Goal: Task Accomplishment & Management: Use online tool/utility

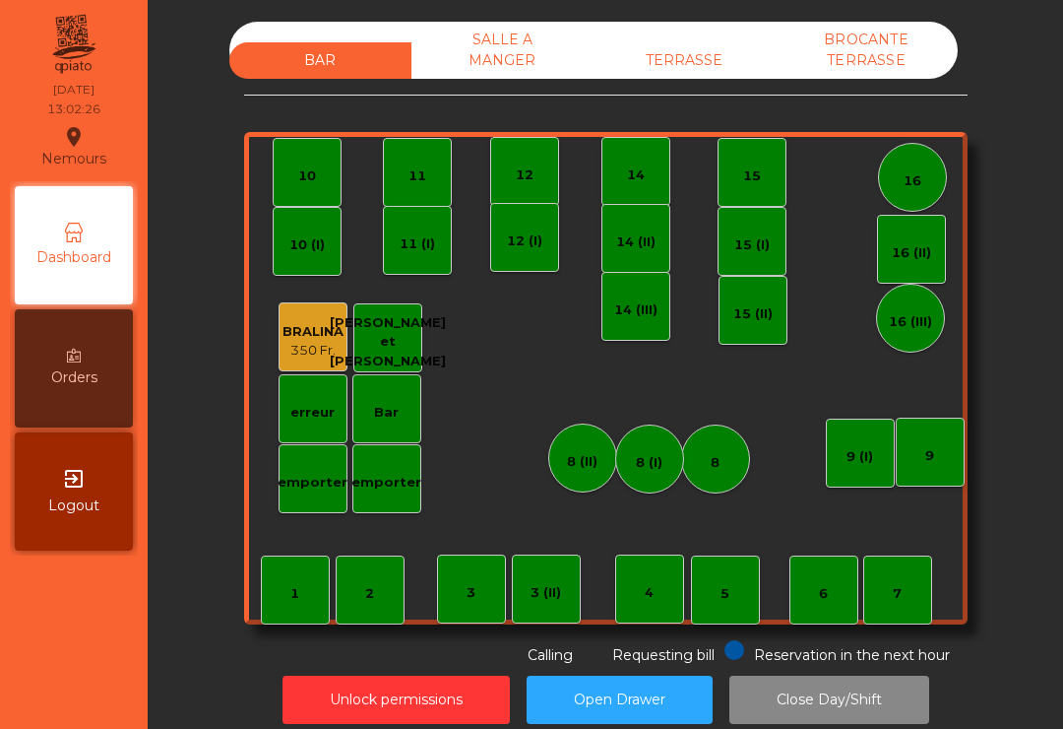
click at [714, 68] on div "TERRASSE" at bounding box center [685, 60] width 182 height 36
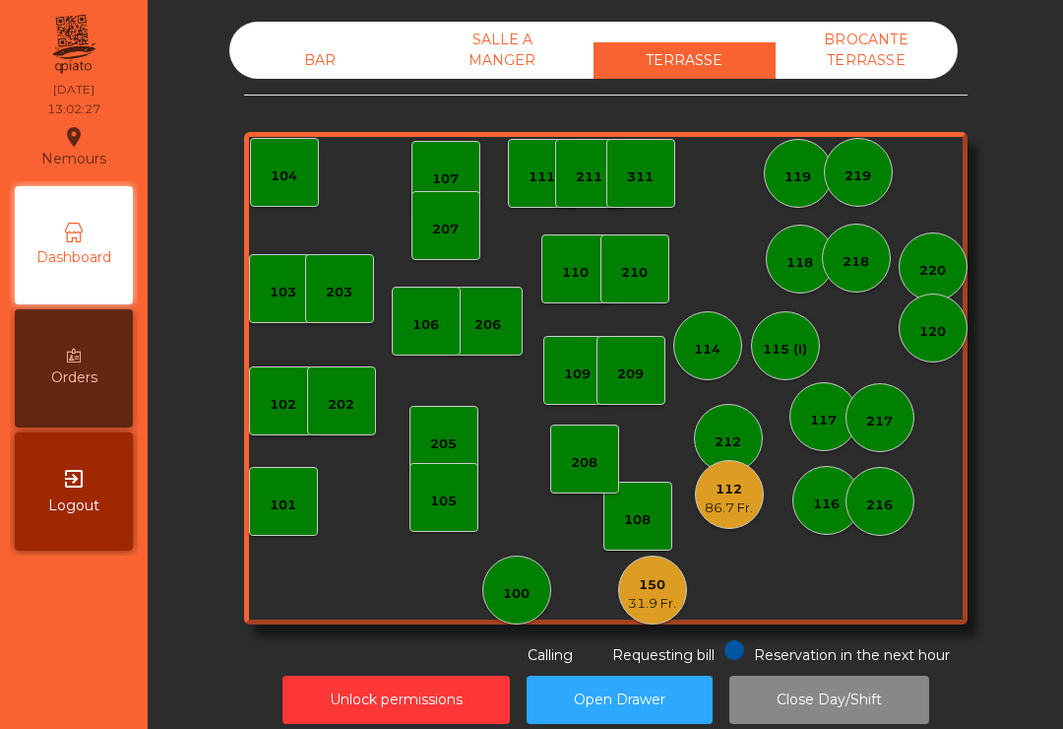
click at [726, 484] on div "112" at bounding box center [729, 490] width 48 height 20
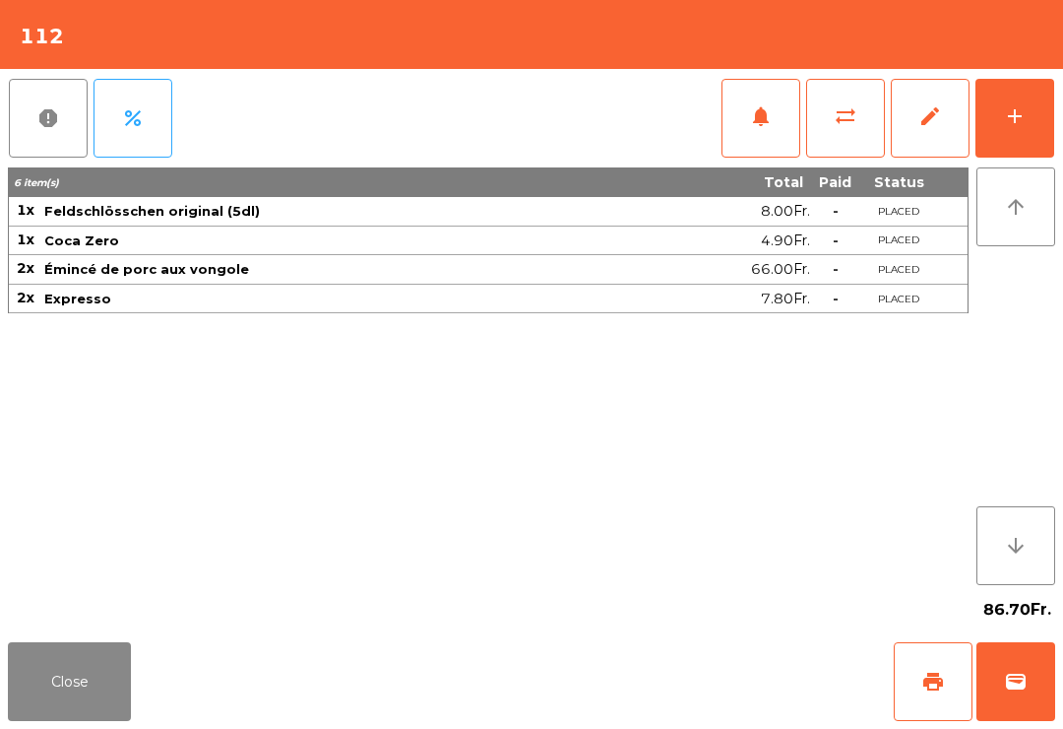
click at [916, 673] on button "print" at bounding box center [933, 681] width 79 height 79
click at [1014, 680] on span "wallet" at bounding box center [1016, 682] width 24 height 24
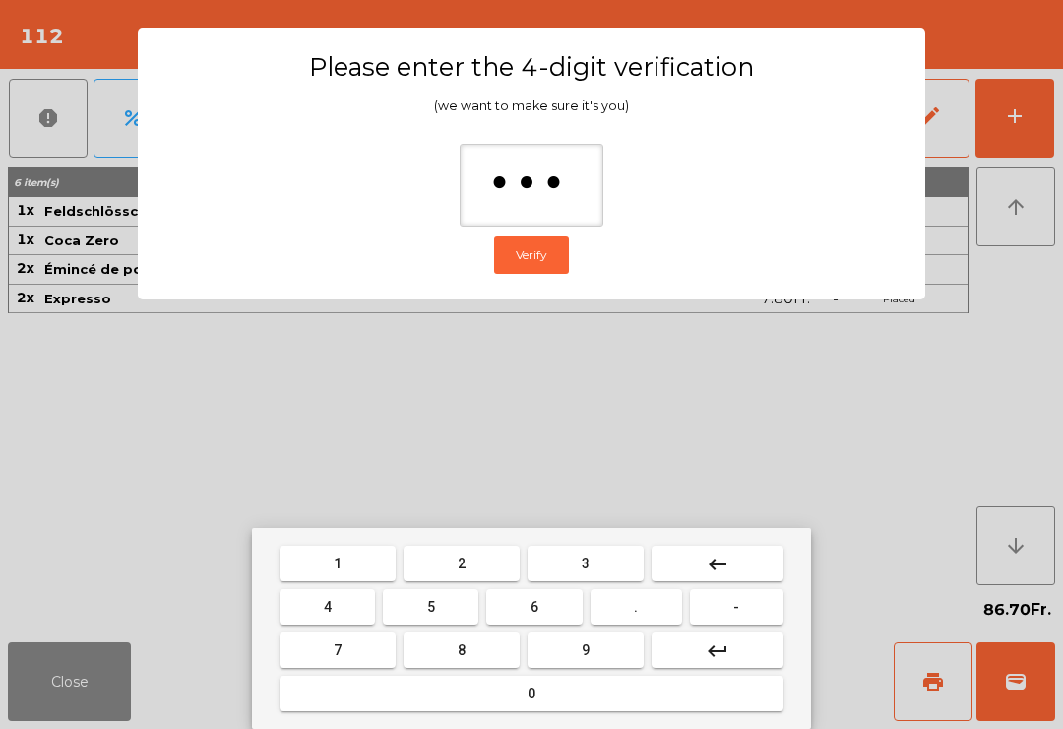
type input "****"
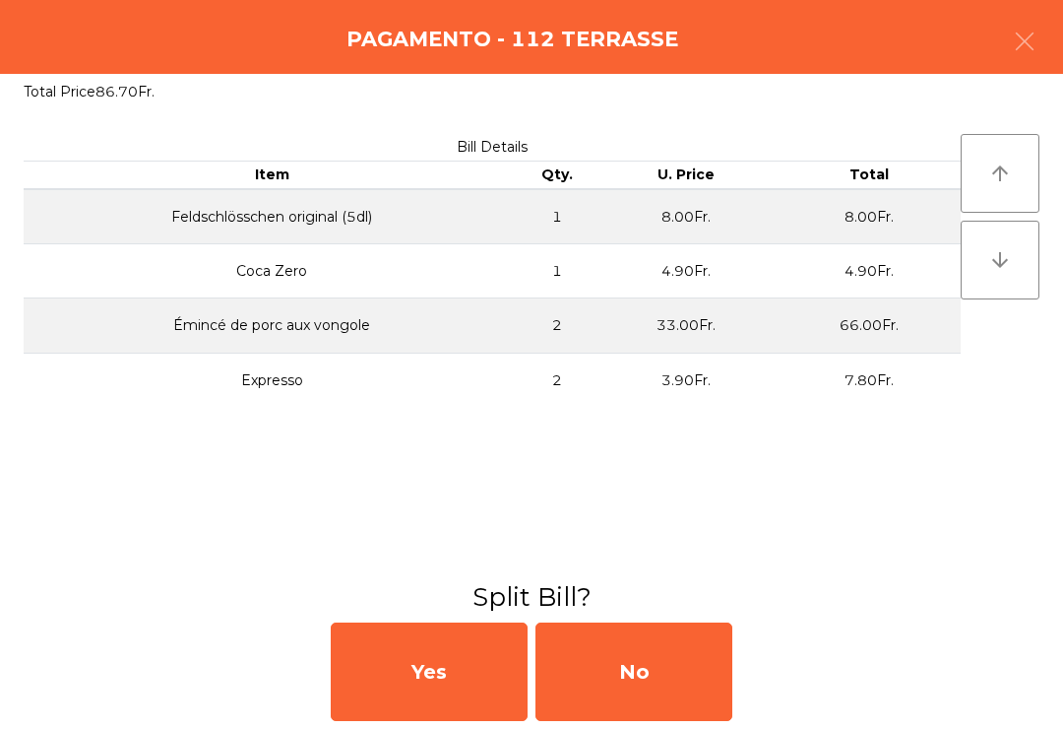
click at [626, 693] on div "No" at bounding box center [634, 671] width 197 height 98
click at [635, 681] on div "No" at bounding box center [634, 671] width 197 height 98
click at [634, 680] on div "No" at bounding box center [634, 671] width 197 height 98
click at [637, 667] on div "No" at bounding box center [634, 671] width 197 height 98
